Goal: Task Accomplishment & Management: Use online tool/utility

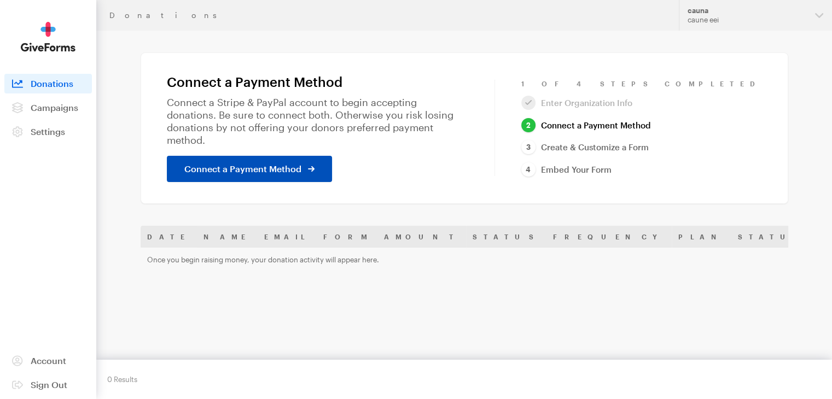
click at [303, 156] on link "Connect a Payment Method" at bounding box center [249, 169] width 165 height 26
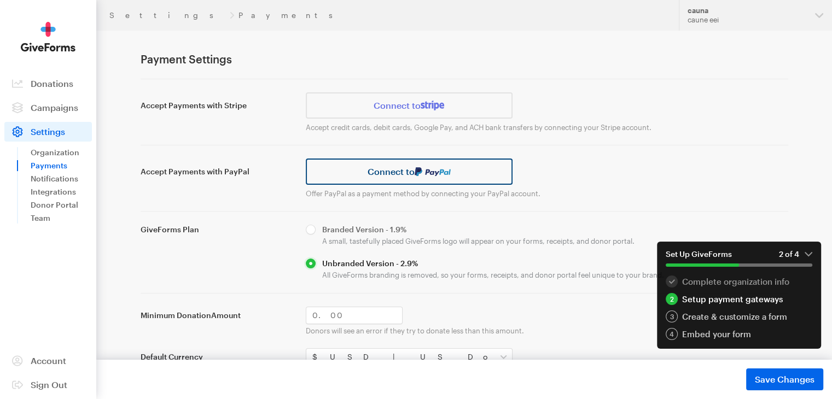
click at [440, 171] on img at bounding box center [433, 171] width 36 height 9
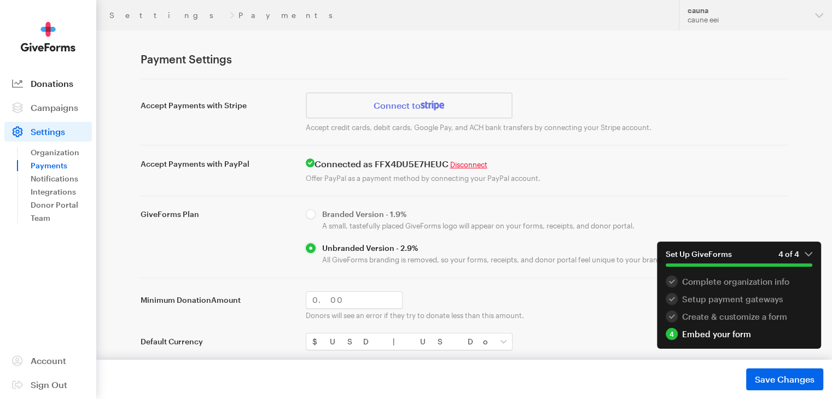
click at [54, 90] on link "Donations" at bounding box center [48, 84] width 88 height 20
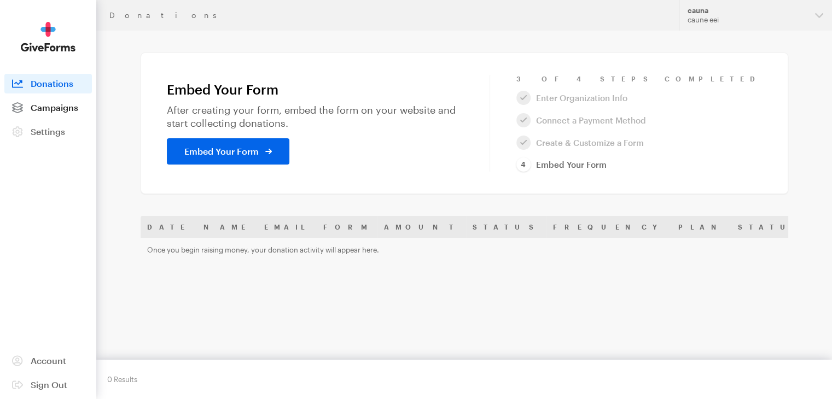
click at [56, 117] on link "Campaigns" at bounding box center [48, 108] width 88 height 20
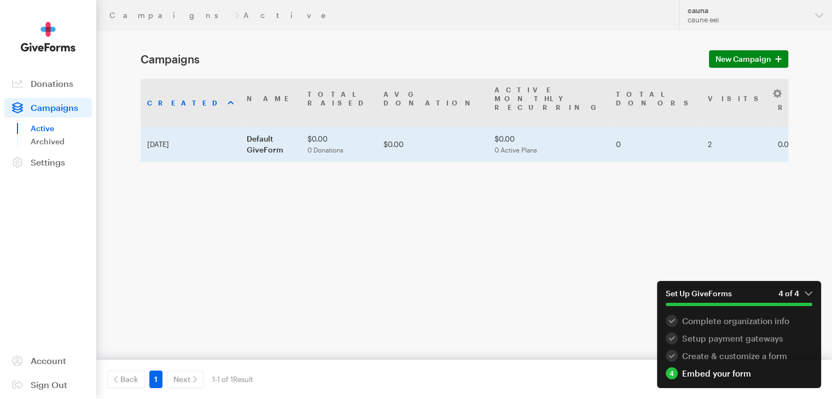
click at [409, 127] on td "$0.00" at bounding box center [432, 144] width 111 height 35
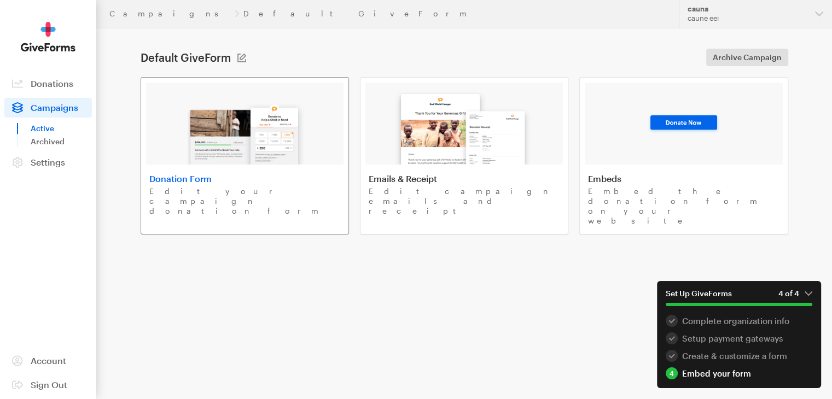
scroll to position [4, 0]
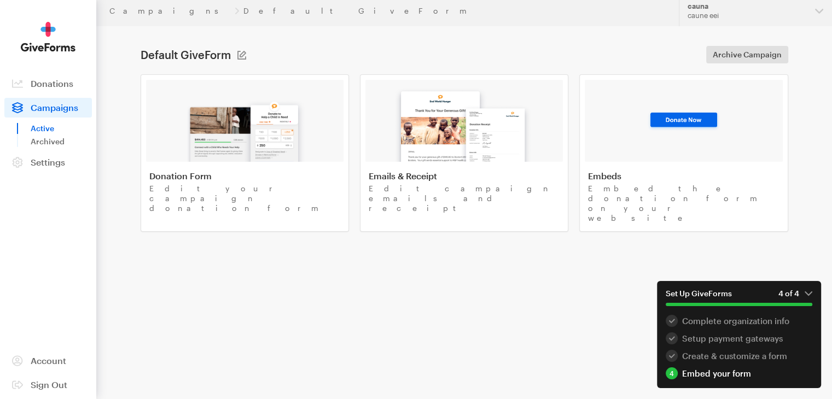
click at [38, 116] on link "Campaigns" at bounding box center [48, 108] width 88 height 20
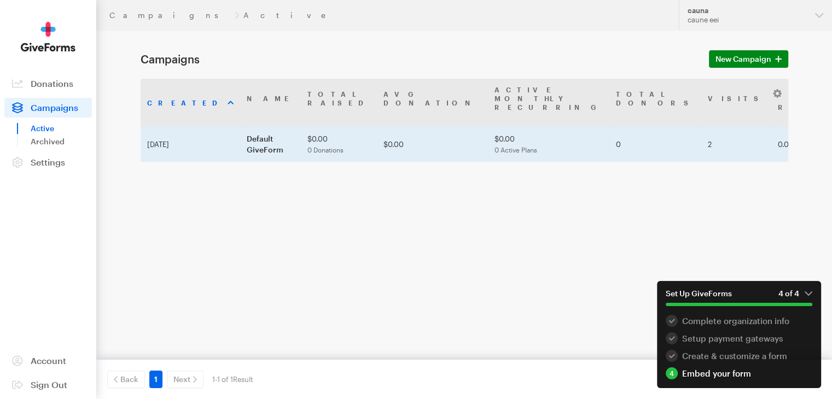
click at [254, 129] on td "Default GiveForm" at bounding box center [270, 144] width 61 height 35
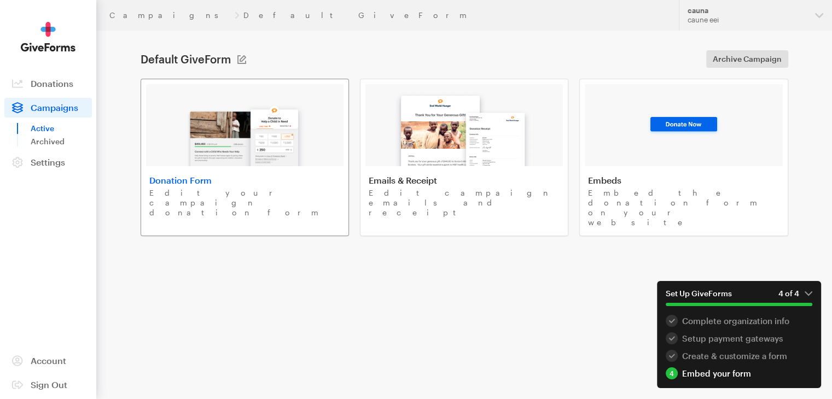
click at [281, 154] on img at bounding box center [245, 131] width 128 height 70
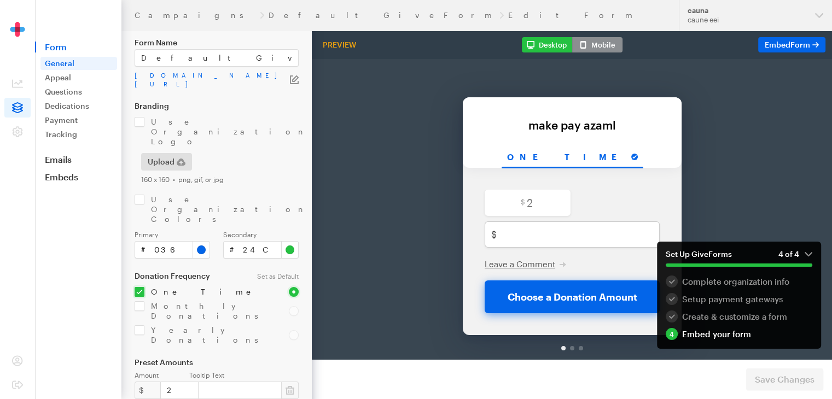
scroll to position [55, 0]
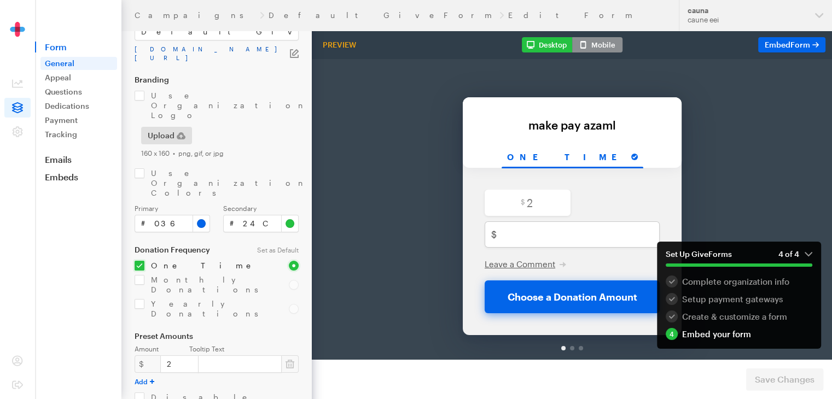
click at [229, 49] on link "[DOMAIN_NAME][URL]" at bounding box center [212, 54] width 155 height 18
